Goal: Contribute content: Contribute content

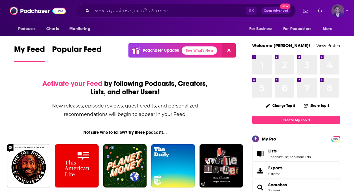
click at [346, 12] on icon "Show profile menu" at bounding box center [347, 11] width 2 height 4
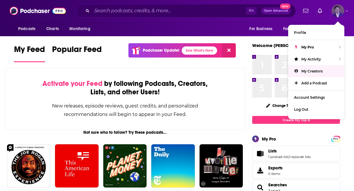
click at [317, 71] on span "My Creators" at bounding box center [311, 71] width 21 height 4
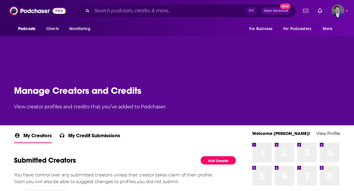
click at [209, 159] on link "Add Creator" at bounding box center [218, 160] width 35 height 8
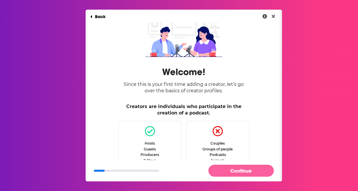
click at [232, 171] on button "Continue" at bounding box center [240, 171] width 65 height 12
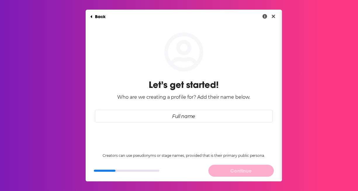
click at [197, 118] on input "Full name" at bounding box center [184, 116] width 178 height 13
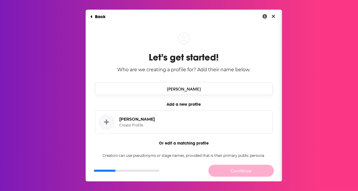
type input "[PERSON_NAME]"
click at [105, 121] on icon "Dialog" at bounding box center [106, 122] width 5 height 6
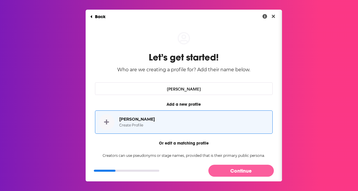
click at [229, 170] on button "Continue" at bounding box center [240, 171] width 65 height 12
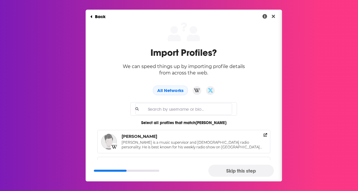
click at [232, 172] on button "Skip this step" at bounding box center [240, 171] width 65 height 12
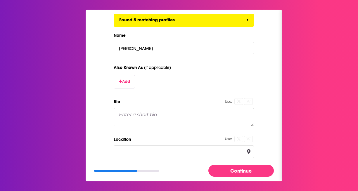
scroll to position [109, 0]
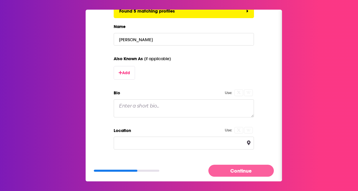
click at [229, 170] on button "Continue" at bounding box center [240, 171] width 65 height 12
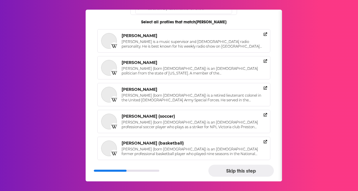
scroll to position [0, 0]
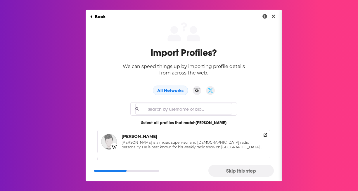
click at [241, 174] on button "Skip this step" at bounding box center [240, 171] width 65 height 12
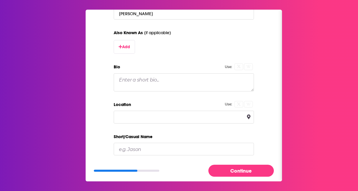
scroll to position [147, 0]
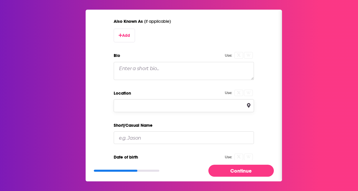
click at [199, 108] on input "Location" at bounding box center [184, 105] width 140 height 13
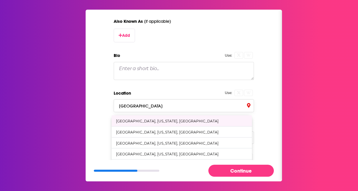
click at [161, 120] on div "[GEOGRAPHIC_DATA], [US_STATE], [GEOGRAPHIC_DATA]" at bounding box center [167, 121] width 103 height 4
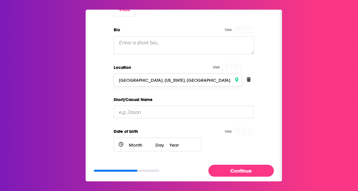
scroll to position [173, 0]
type input "[GEOGRAPHIC_DATA], [US_STATE], [GEOGRAPHIC_DATA]"
click at [157, 114] on input "Short/Casual Name" at bounding box center [184, 112] width 140 height 13
type input "[PERSON_NAME]"
click at [122, 141] on div "Month January February March April May June July August September October Novem…" at bounding box center [158, 144] width 88 height 14
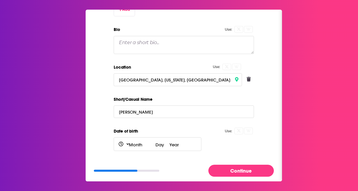
select select "0"
select select "1"
select select "2025"
click at [126, 143] on select "Month January February March April May June July August September October Novem…" at bounding box center [140, 144] width 29 height 13
select select "0"
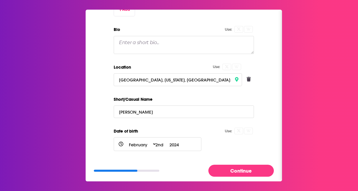
select select "1"
select select "2025"
click at [154, 144] on select "1st 2nd 3rd 4th 5th 6th 7th 8th 9th 10th 11th 12th 13th 14th 15th 16th 17th 18t…" at bounding box center [161, 144] width 16 height 13
select select "5"
click at [175, 143] on select "2025 2024 2023 2022 2021 2020 2019 2018 2017 2016 2015 2014 2013 2012 2011 2010…" at bounding box center [174, 144] width 15 height 13
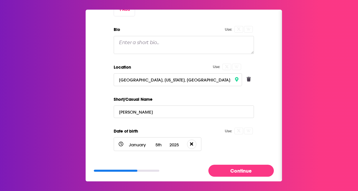
select select "1977"
select select "5"
click at [233, 170] on button "Continue" at bounding box center [240, 171] width 65 height 12
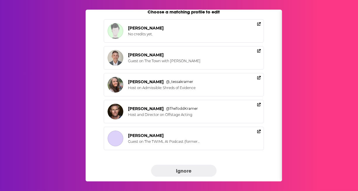
scroll to position [58, 0]
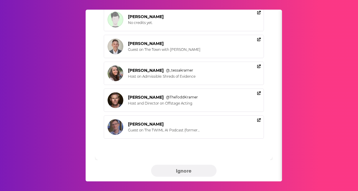
click at [192, 176] on button "Ignore" at bounding box center [183, 171] width 65 height 12
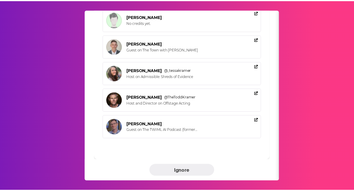
scroll to position [0, 0]
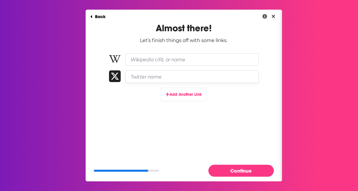
click at [179, 76] on input "Twitter name" at bounding box center [191, 76] width 133 height 13
paste input "@cultivize"
type input "@cultivize"
click at [190, 93] on button "Add Another Link" at bounding box center [184, 95] width 46 height 14
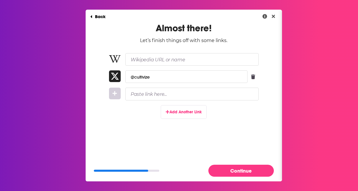
click at [247, 181] on div "Continue" at bounding box center [184, 170] width 196 height 21
click at [247, 171] on button "Continue" at bounding box center [240, 171] width 65 height 12
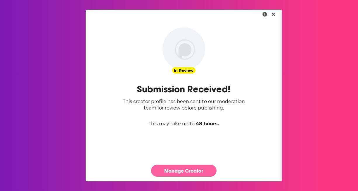
click at [199, 173] on link "Manage Creator" at bounding box center [183, 171] width 65 height 12
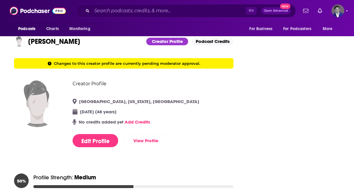
scroll to position [32, 0]
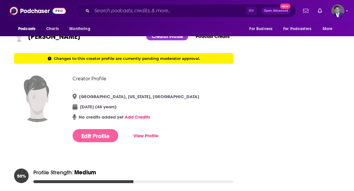
click at [82, 138] on button "Edit Profile" at bounding box center [95, 135] width 46 height 13
select select "5"
select select "1977"
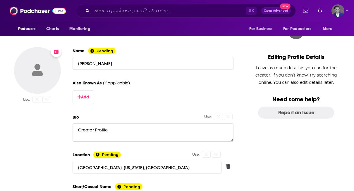
scroll to position [0, 0]
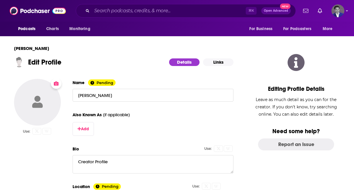
click at [33, 111] on button "Change Photo" at bounding box center [37, 102] width 47 height 47
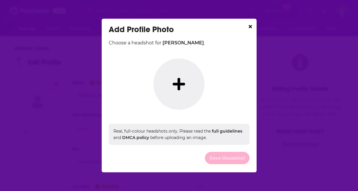
click at [176, 82] on icon "Dialog" at bounding box center [179, 84] width 12 height 14
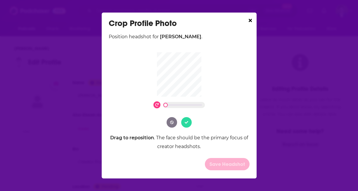
click at [187, 125] on button "Dialog" at bounding box center [186, 122] width 11 height 11
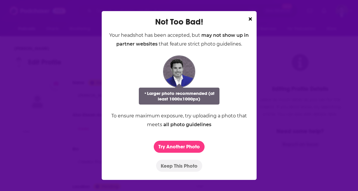
click at [188, 167] on button "Keep This Photo" at bounding box center [179, 166] width 46 height 12
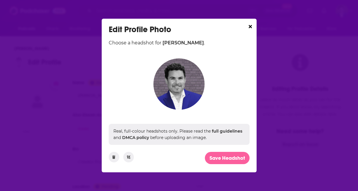
click at [229, 159] on button "Save Headshot" at bounding box center [227, 158] width 45 height 12
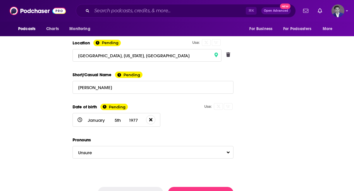
scroll to position [171, 0]
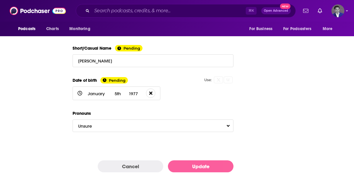
click at [198, 164] on button "Update" at bounding box center [200, 166] width 65 height 12
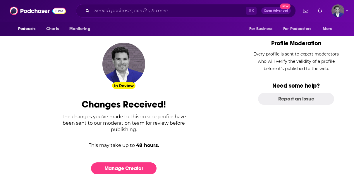
scroll to position [48, 0]
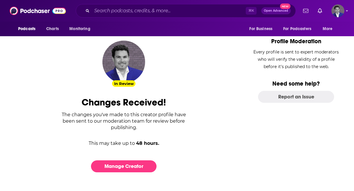
click at [127, 75] on img at bounding box center [123, 62] width 43 height 43
click at [131, 168] on link "Manage Creator" at bounding box center [123, 166] width 65 height 12
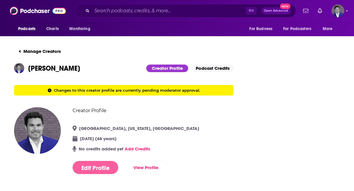
click at [101, 167] on button "Edit Profile" at bounding box center [95, 167] width 46 height 13
select select "5"
select select "1977"
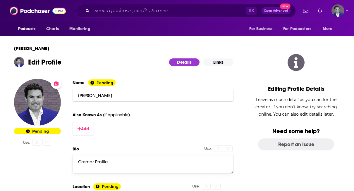
click at [131, 163] on textarea "Creator Profile" at bounding box center [152, 164] width 161 height 18
drag, startPoint x: 132, startPoint y: 163, endPoint x: 58, endPoint y: 151, distance: 74.7
click at [58, 151] on div "Pending Use: Name Pending [PERSON_NAME] Also Known As (if applicable) Add Bio U…" at bounding box center [123, 192] width 219 height 227
paste textarea "[PERSON_NAME] founded Cultivize, a CRM consulting firm specializing in lead nur…"
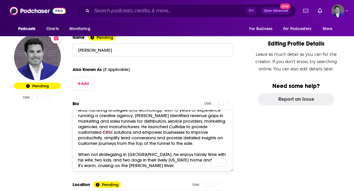
drag, startPoint x: 235, startPoint y: 128, endPoint x: 246, endPoint y: 171, distance: 43.9
click at [245, 174] on main "[PERSON_NAME] Edit Profile Details Links Pending Use: Name Pending [PERSON_NAME…" at bounding box center [133, 163] width 238 height 356
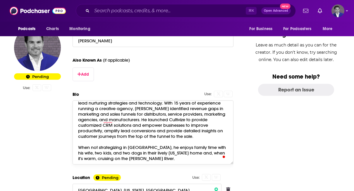
paste textarea "Lore ipsu dol sitamet co adipiscin elitseddoe, Tempo’i utlabo etdol ma ali enim…"
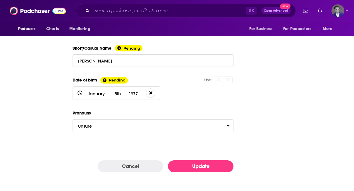
type textarea "Lorem Ipsumd sitamet Consectet, a ELI seddoeiusm temp incididuntut la etdo magn…"
click at [212, 166] on button "Update" at bounding box center [200, 166] width 65 height 12
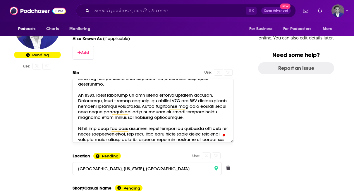
click at [159, 114] on textarea "Bio" at bounding box center [152, 111] width 161 height 64
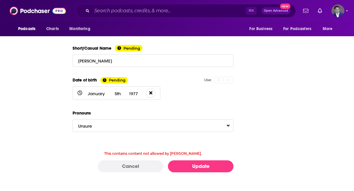
click at [156, 164] on button "Cancel" at bounding box center [130, 166] width 65 height 12
